Goal: Task Accomplishment & Management: Manage account settings

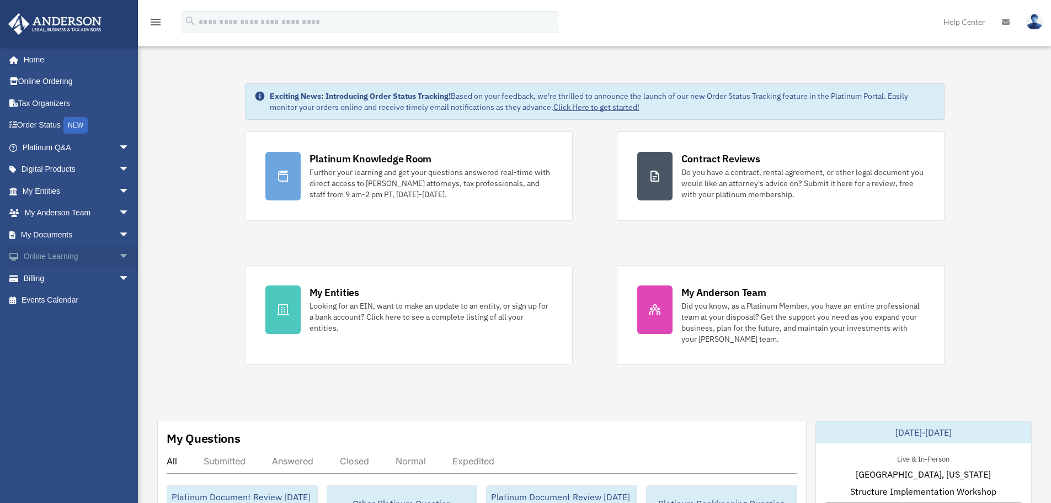
click at [106, 259] on link "Online Learning arrow_drop_down" at bounding box center [77, 257] width 138 height 22
click at [119, 258] on span "arrow_drop_down" at bounding box center [130, 257] width 22 height 23
click at [119, 257] on span "arrow_drop_up" at bounding box center [130, 257] width 22 height 23
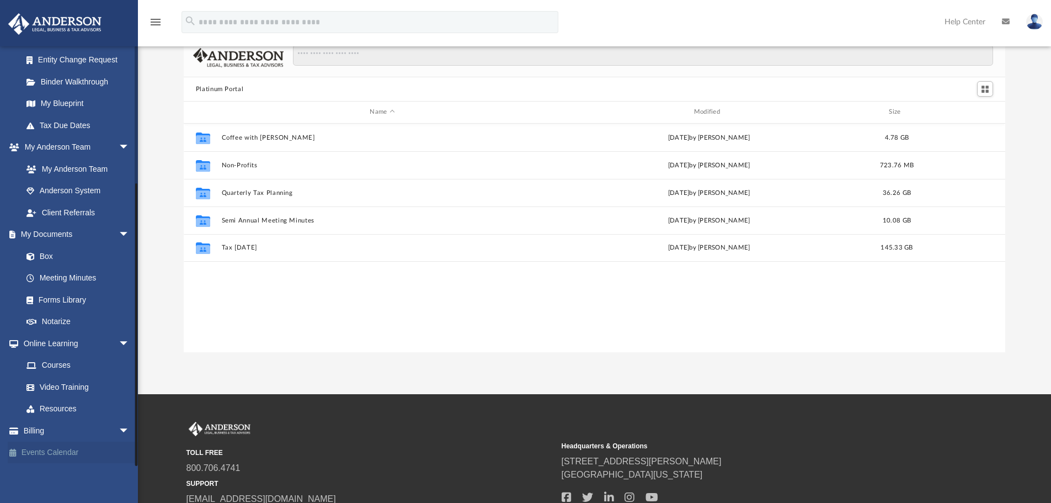
scroll to position [55, 0]
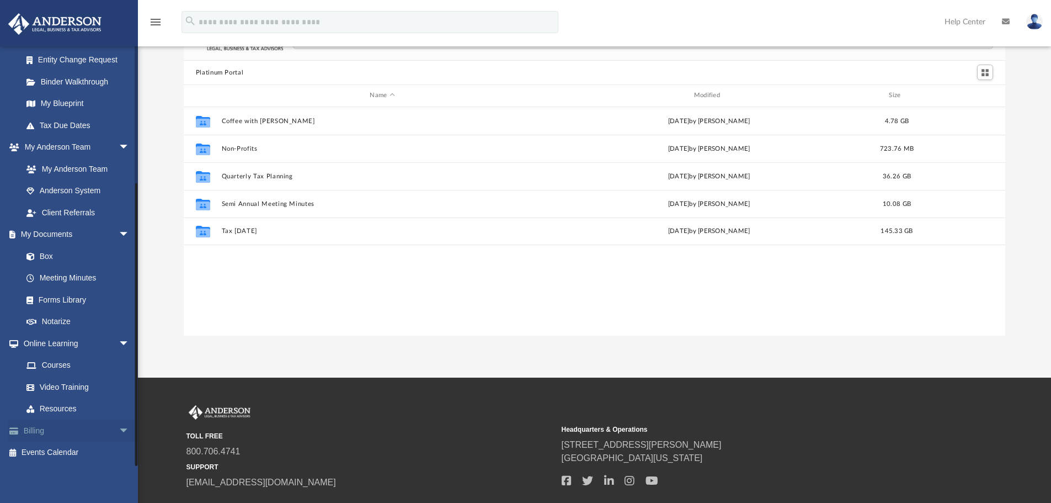
click at [119, 433] on span "arrow_drop_down" at bounding box center [130, 430] width 22 height 23
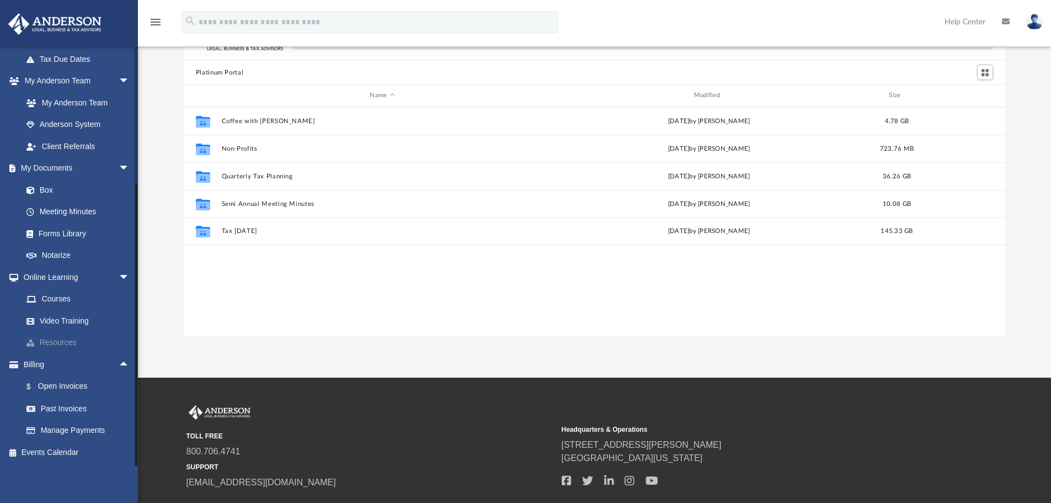
scroll to position [127, 0]
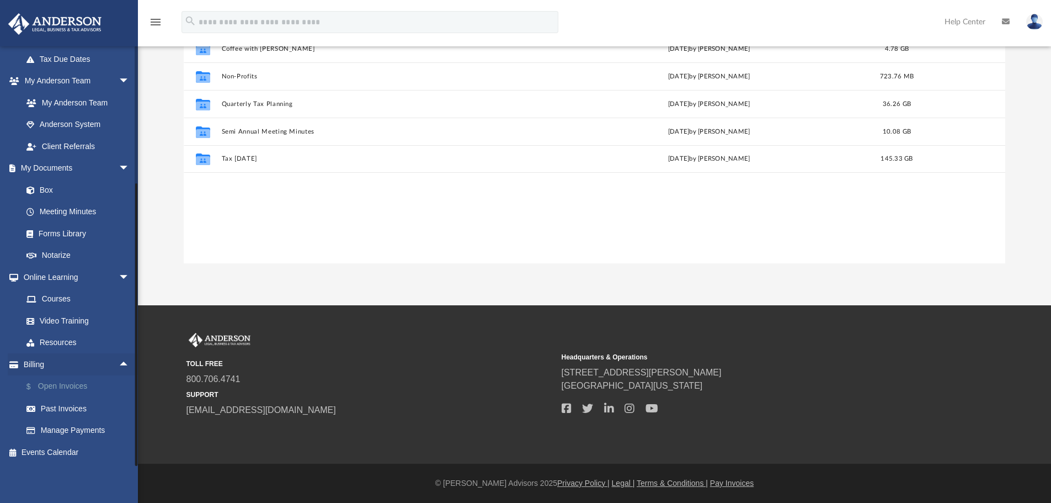
click at [62, 386] on link "$ Open Invoices" at bounding box center [80, 386] width 131 height 23
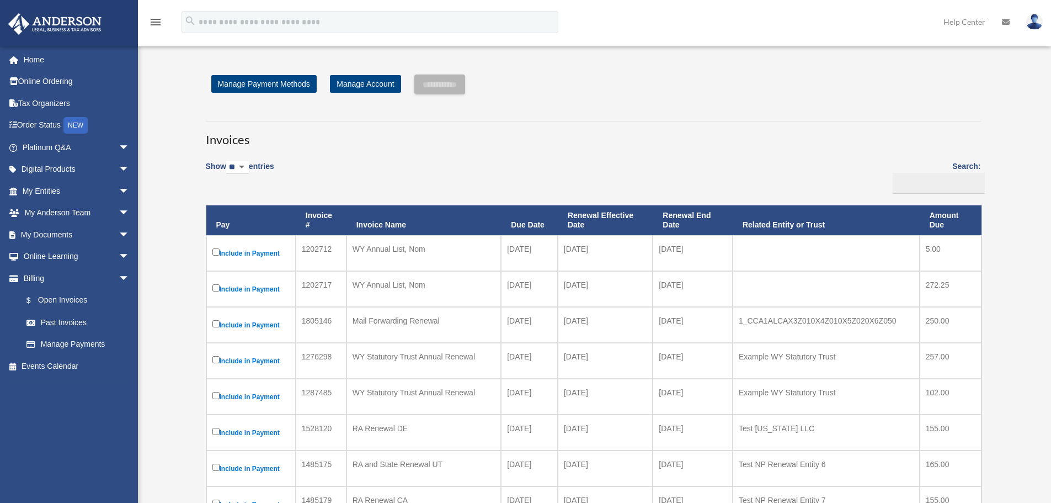
click at [651, 100] on div "**********" at bounding box center [594, 400] width 792 height 653
click at [67, 350] on link "Manage Payments" at bounding box center [80, 344] width 131 height 22
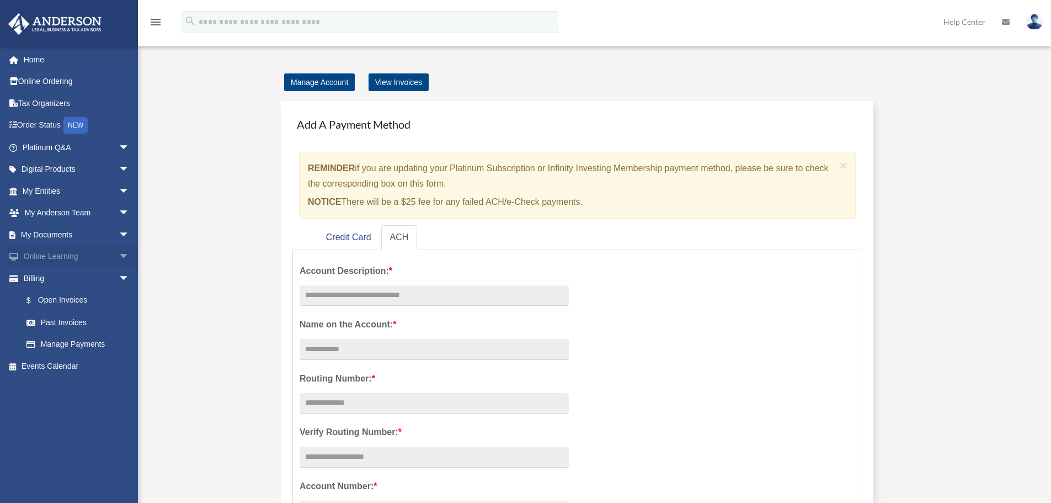
click at [119, 254] on span "arrow_drop_down" at bounding box center [130, 257] width 22 height 23
click at [119, 231] on span "arrow_drop_down" at bounding box center [130, 234] width 22 height 23
